Goal: Transaction & Acquisition: Purchase product/service

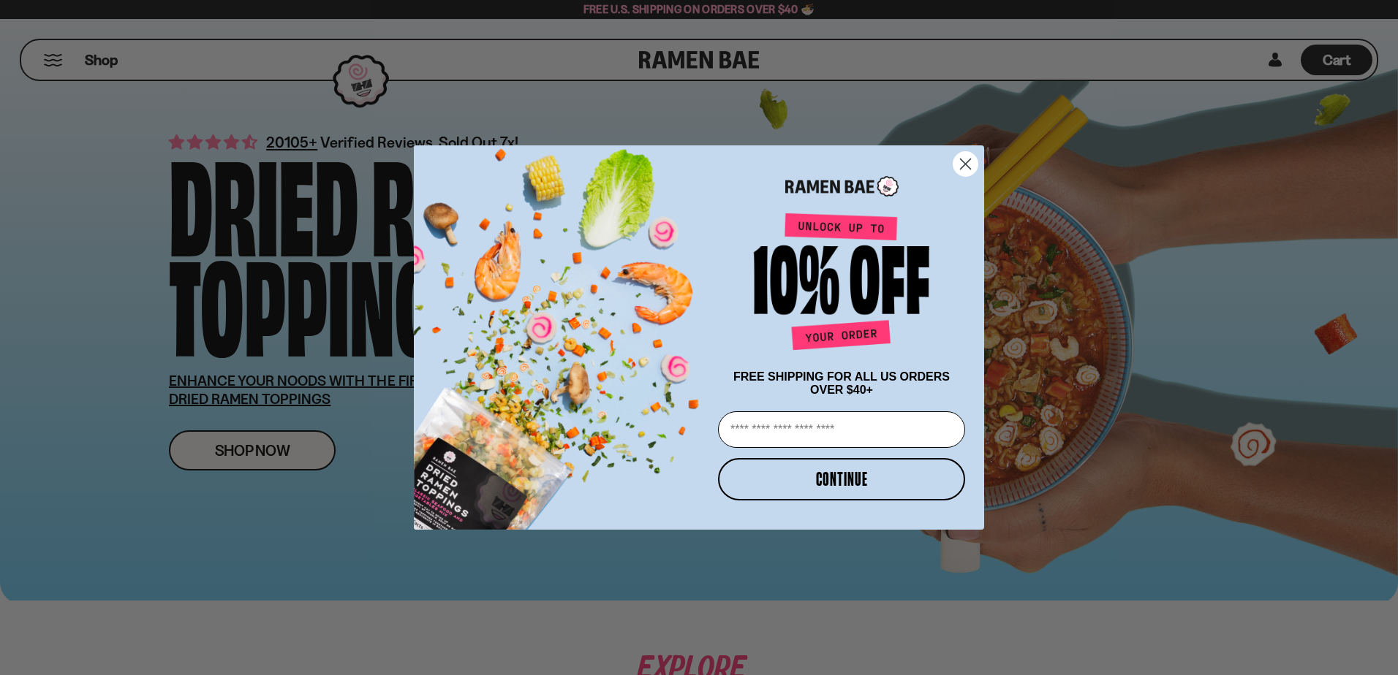
click at [839, 421] on input "Email" at bounding box center [841, 430] width 247 height 37
type input "**********"
click at [841, 496] on button "CONTINUE" at bounding box center [841, 479] width 247 height 42
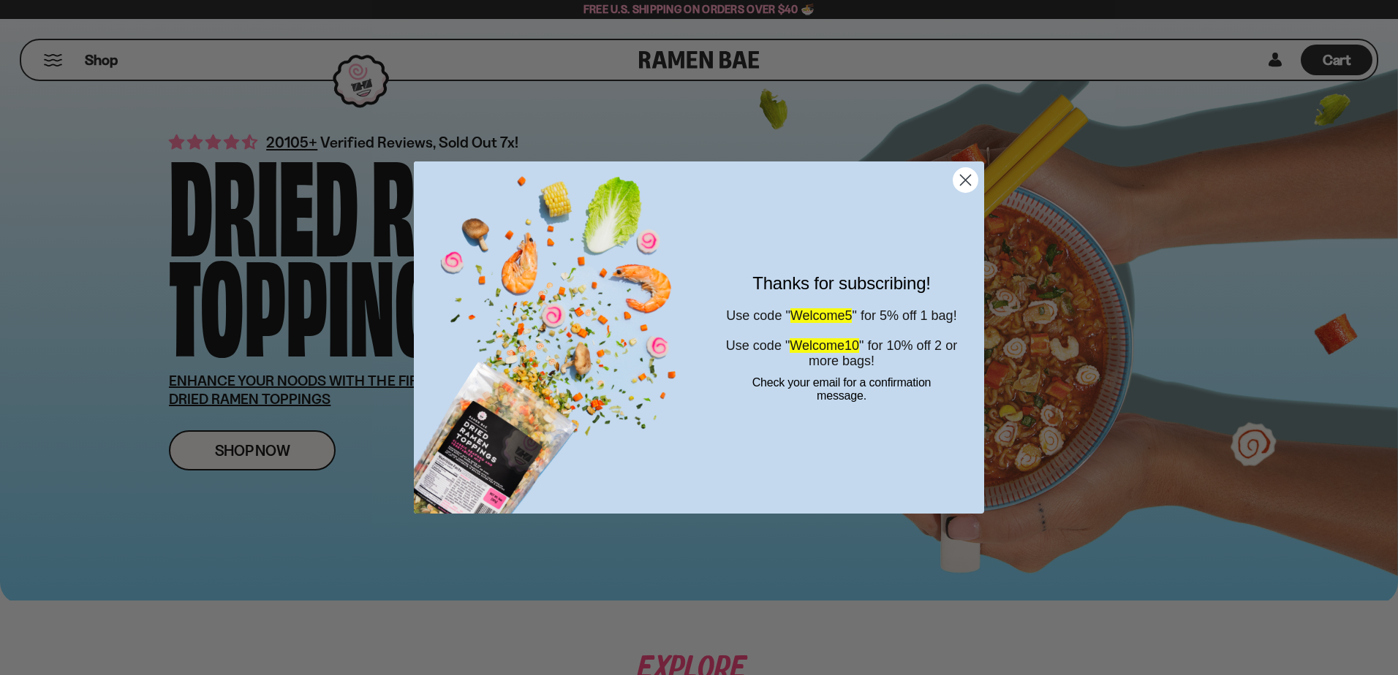
click at [961, 182] on circle "Close dialog" at bounding box center [965, 180] width 24 height 24
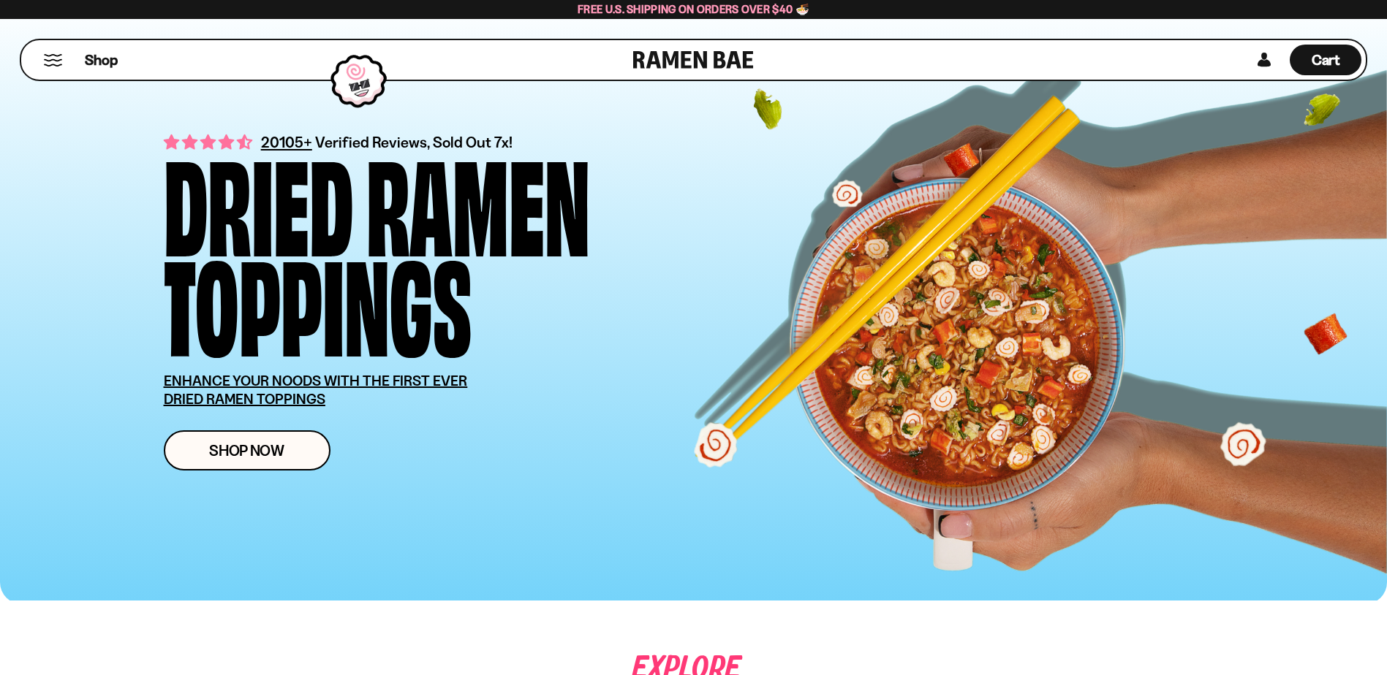
click at [210, 425] on div "20105+ Verified Reviews, Sold Out 7x! Dried Ramen Toppings ENHANCE YOUR NOODS W…" at bounding box center [456, 301] width 585 height 340
click at [265, 450] on span "Shop Now" at bounding box center [246, 450] width 75 height 15
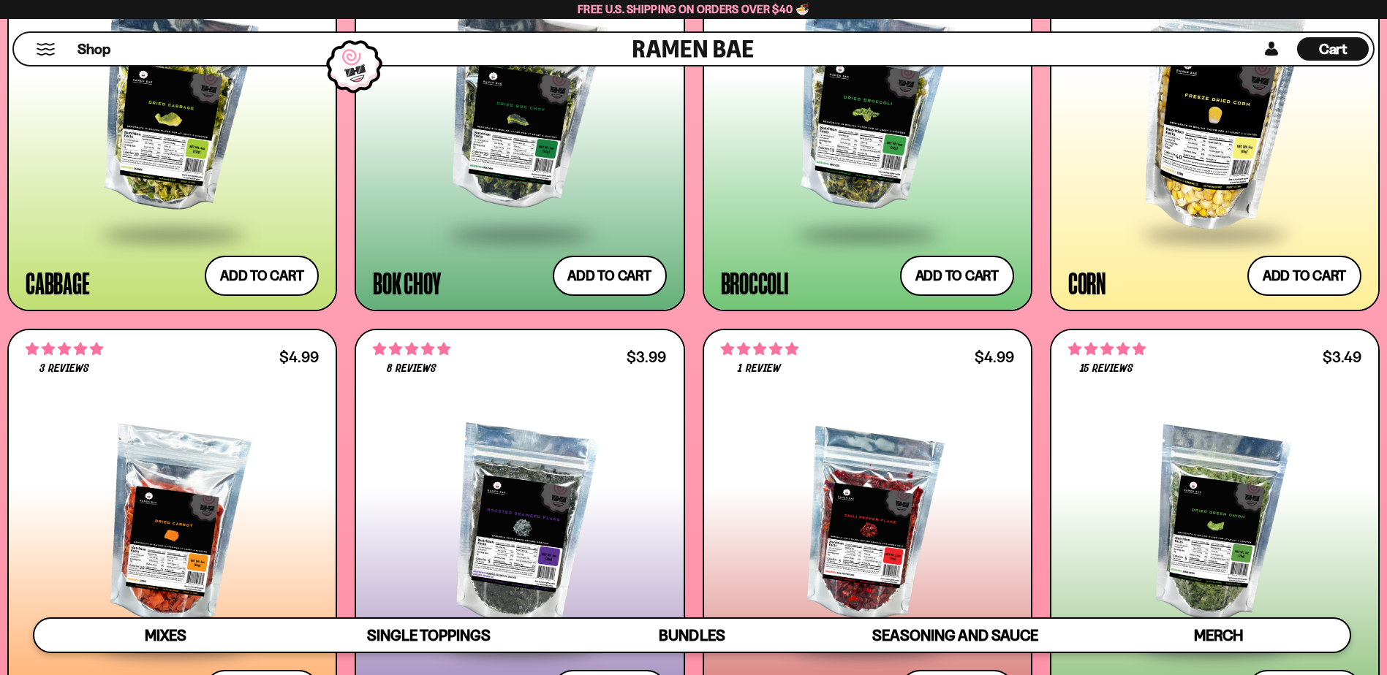
scroll to position [3143, 0]
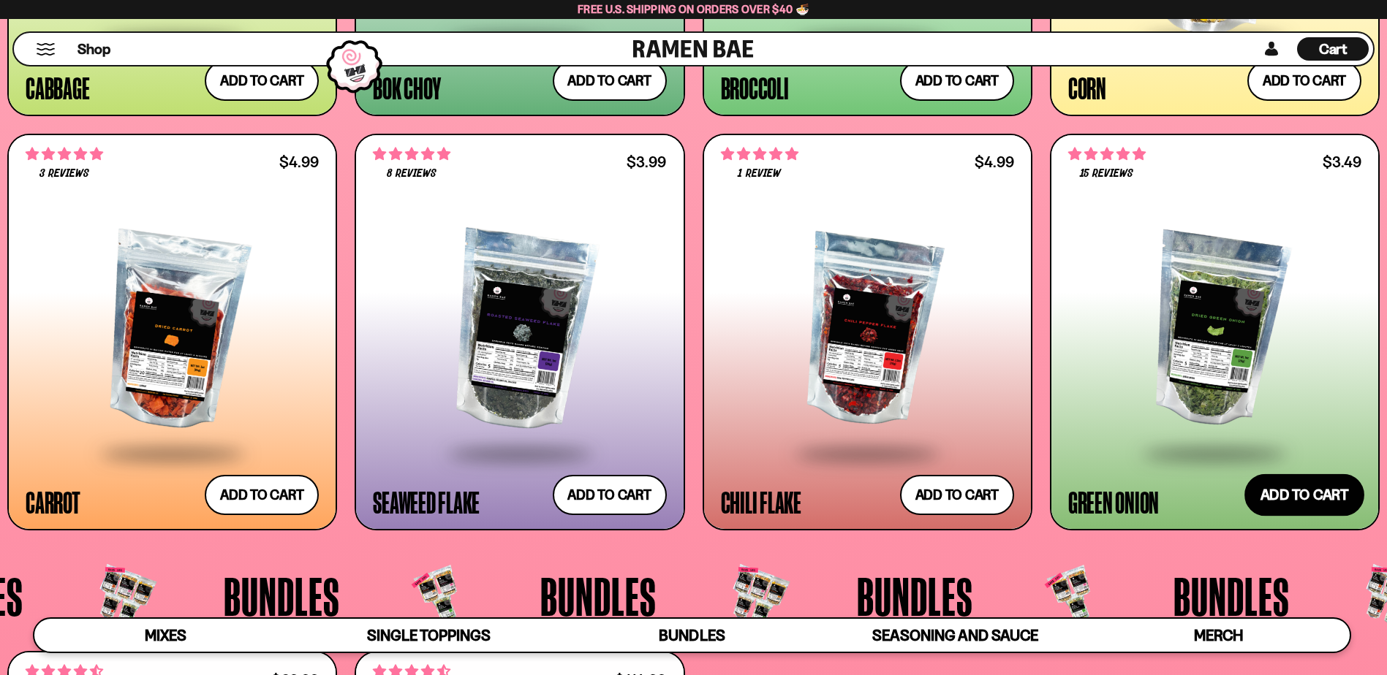
click at [1298, 504] on button "Add to cart Add — Regular price $3.49 Regular price Sale price $3.49 Unit price…" at bounding box center [1304, 495] width 120 height 42
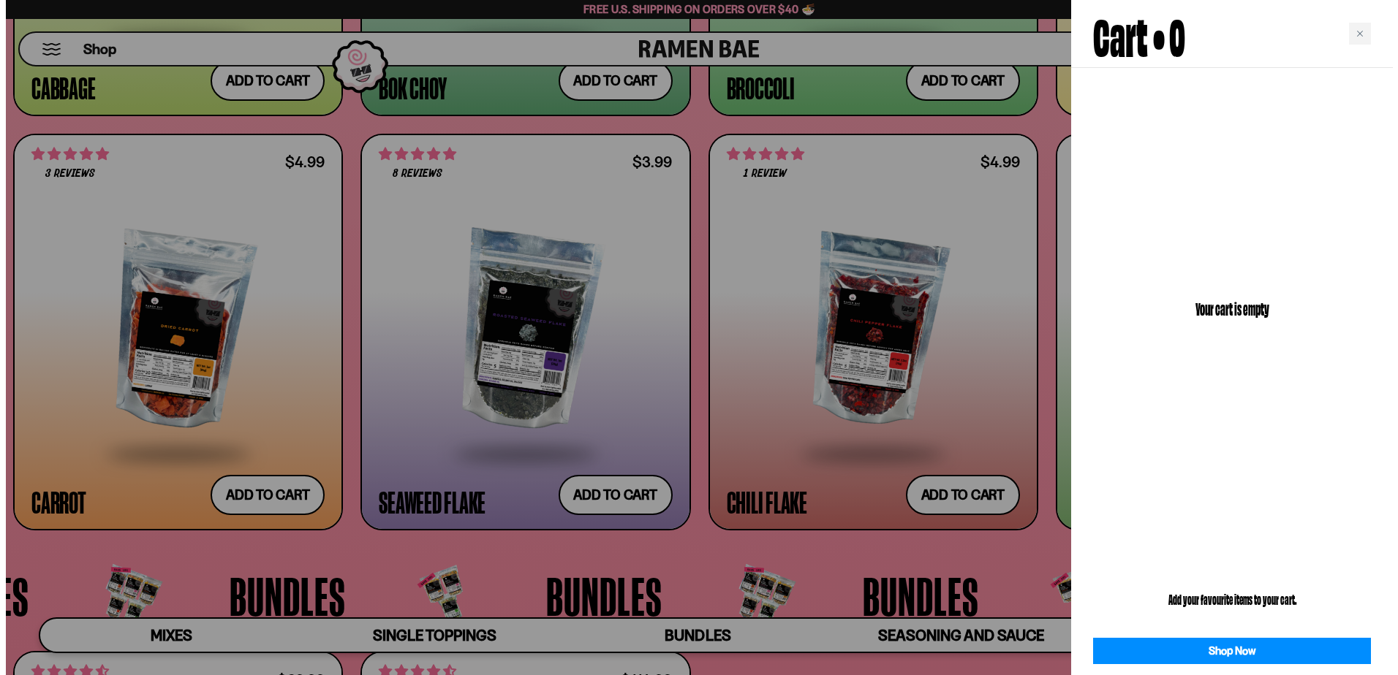
scroll to position [3162, 0]
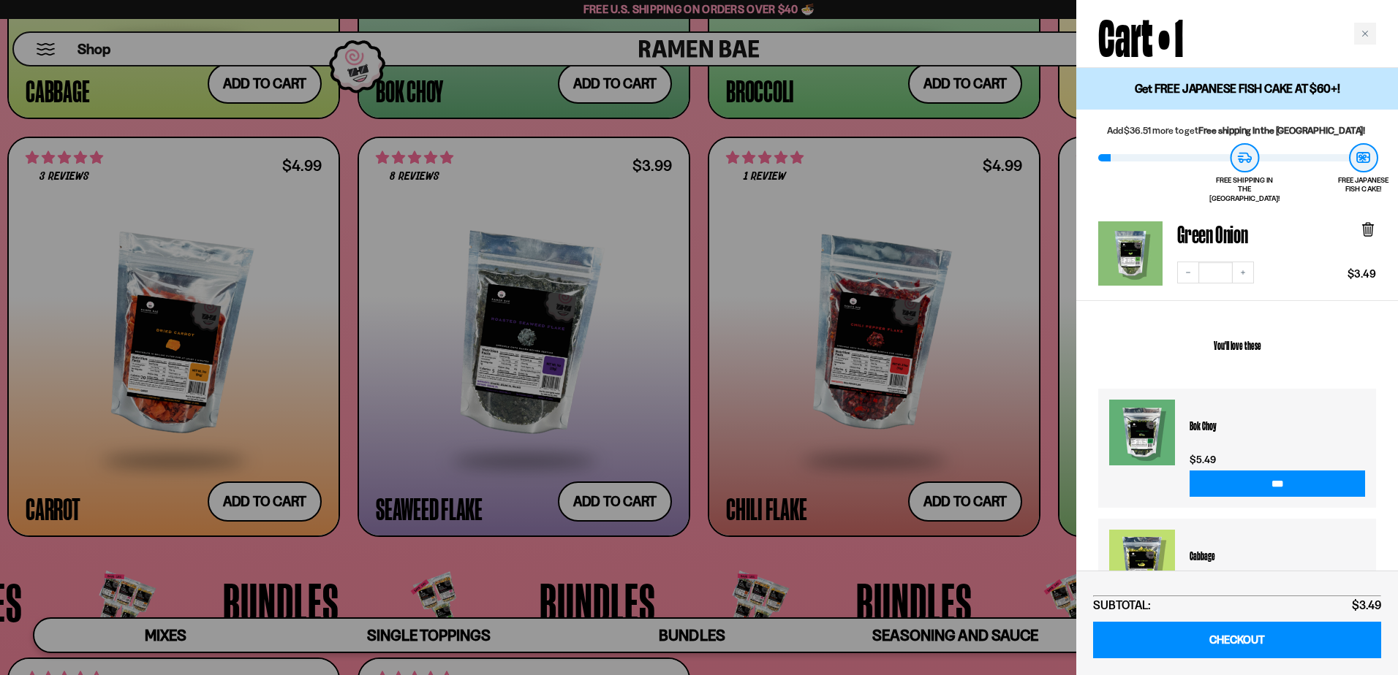
click at [972, 666] on div at bounding box center [699, 337] width 1398 height 675
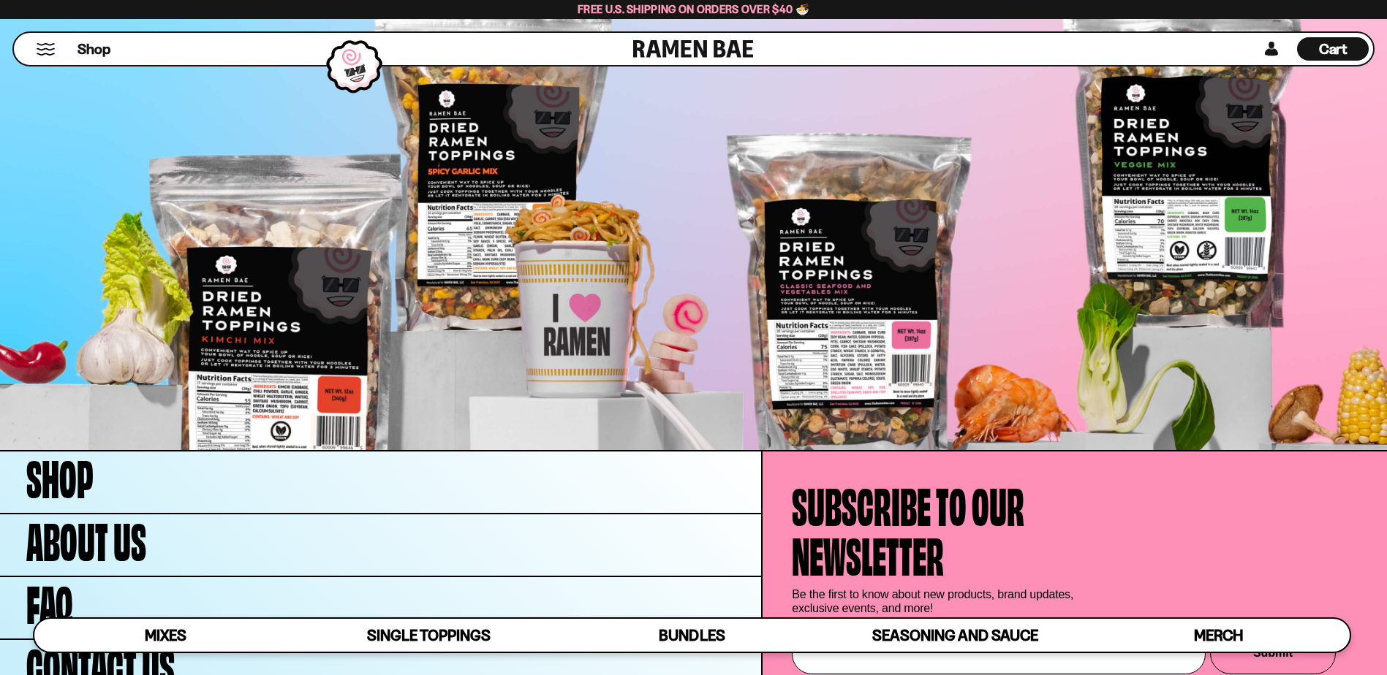
scroll to position [5812, 0]
